Goal: Find specific page/section: Find specific page/section

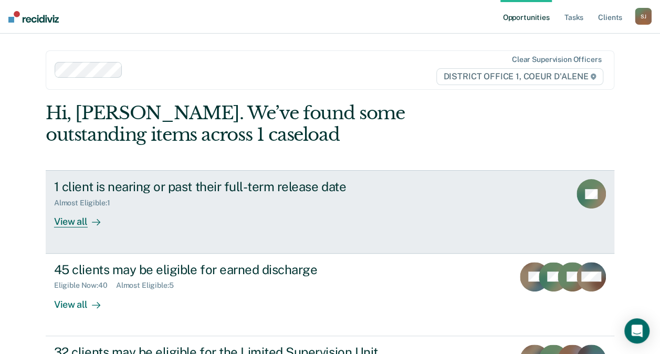
drag, startPoint x: 0, startPoint y: 0, endPoint x: 336, endPoint y: 247, distance: 416.9
click at [336, 247] on link "1 client is nearing or past their full-term release date Almost Eligible : 1 Vi…" at bounding box center [330, 211] width 569 height 83
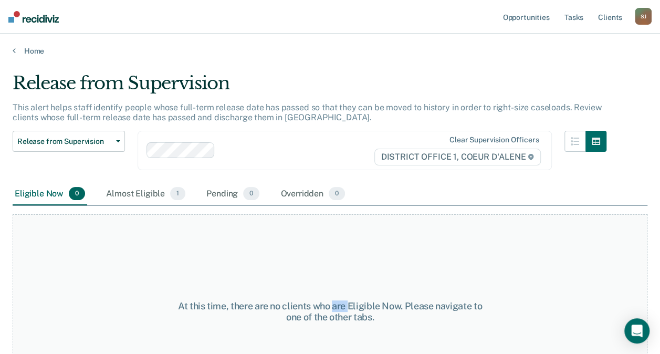
click at [336, 247] on div "At this time, there are no clients who are Eligible Now. Please navigate to one…" at bounding box center [330, 311] width 635 height 194
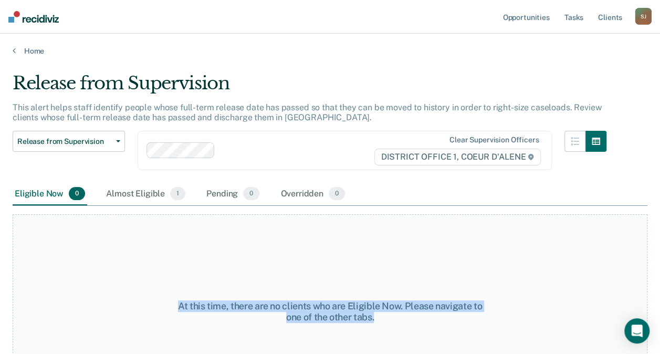
click at [336, 247] on div "At this time, there are no clients who are Eligible Now. Please navigate to one…" at bounding box center [330, 311] width 635 height 194
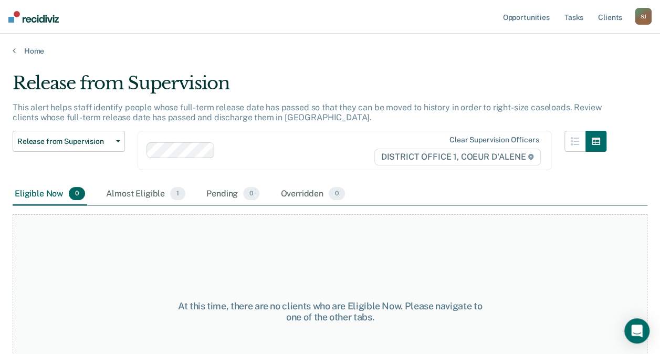
click at [336, 247] on div "At this time, there are no clients who are Eligible Now. Please navigate to one…" at bounding box center [330, 311] width 635 height 194
click at [336, 251] on div "At this time, there are no clients who are Eligible Now. Please navigate to one…" at bounding box center [330, 311] width 635 height 194
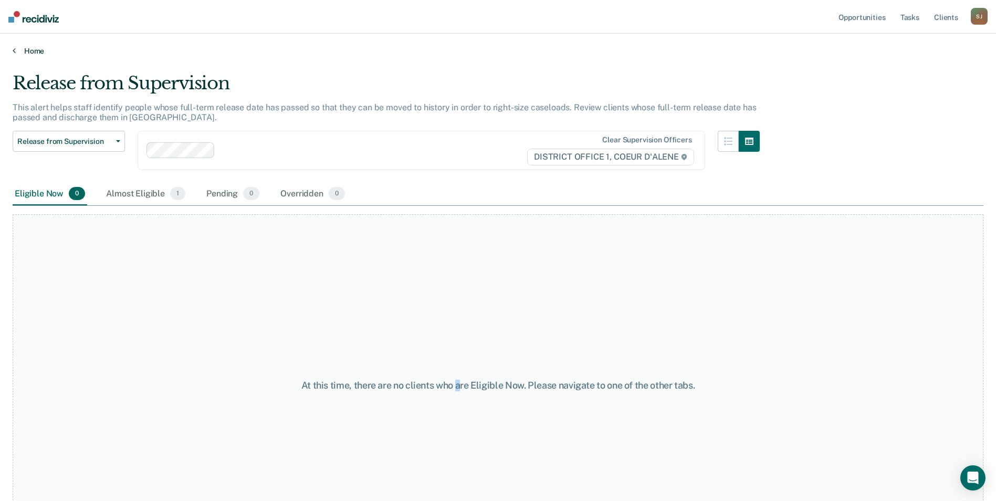
click at [16, 54] on link "Home" at bounding box center [498, 50] width 971 height 9
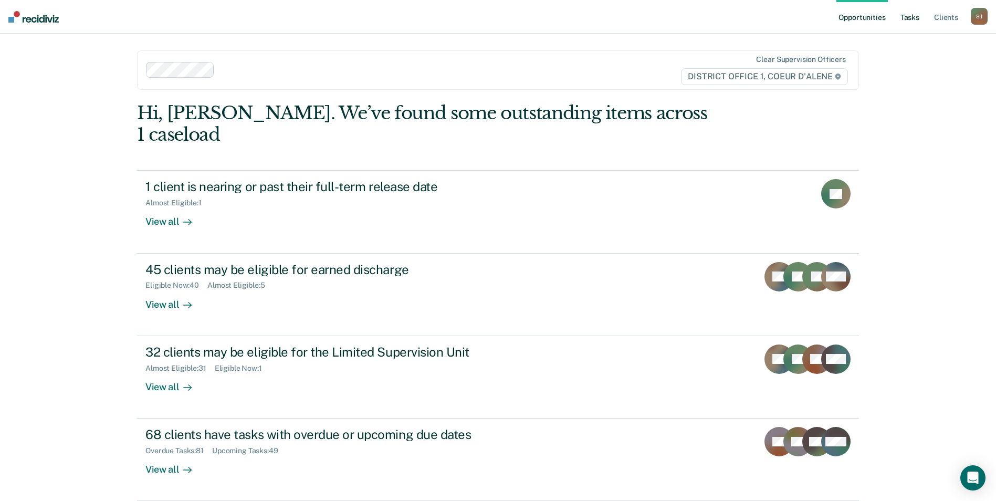
click at [668, 16] on link "Tasks" at bounding box center [910, 17] width 23 height 34
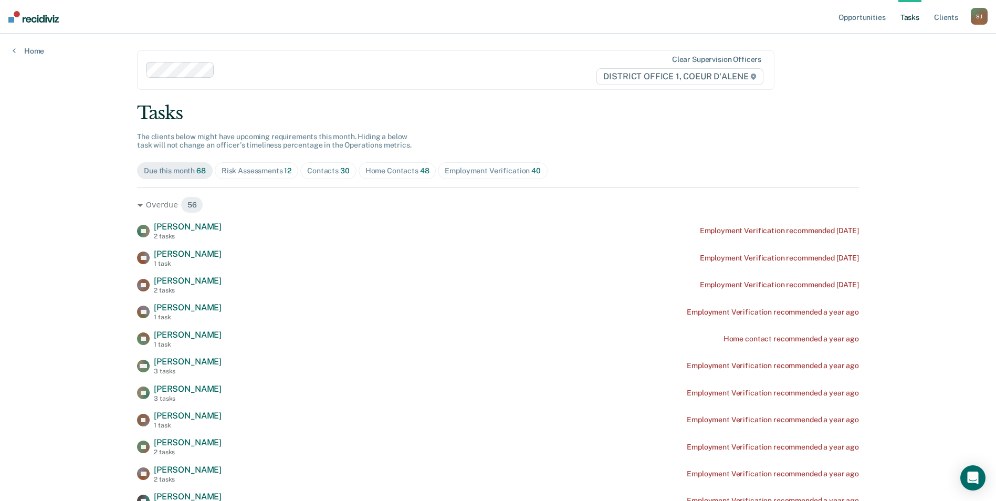
click at [334, 172] on div "Contacts 30" at bounding box center [328, 170] width 43 height 9
